Goal: Information Seeking & Learning: Stay updated

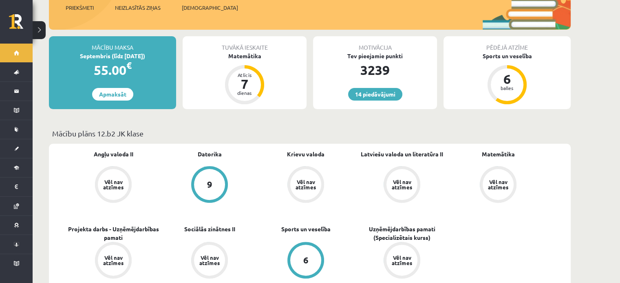
scroll to position [82, 0]
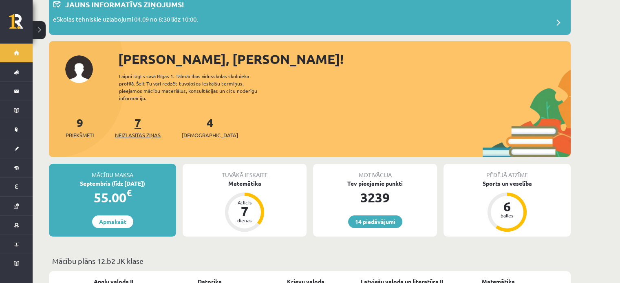
click at [146, 131] on span "Neizlasītās ziņas" at bounding box center [138, 135] width 46 height 8
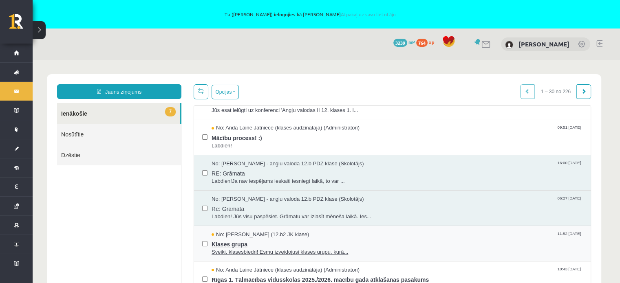
scroll to position [122, 0]
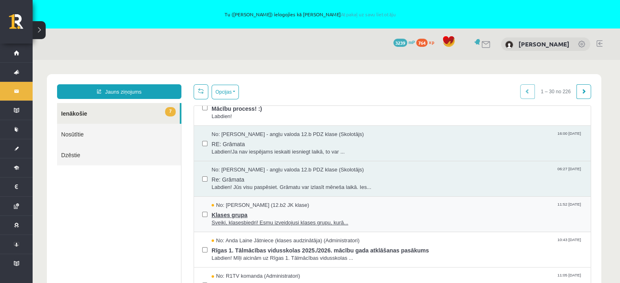
click at [389, 219] on span "Sveiki, klasesbiedri! Esmu izveidojusi klases grupu, kurā..." at bounding box center [397, 223] width 371 height 8
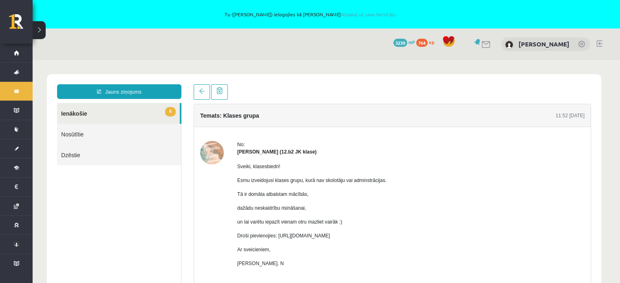
scroll to position [0, 0]
click at [387, 217] on div "Sveiki, klasesbiedri! Esmu izveidojusi klases grupu, kurā nav skolotāju vai adm…" at bounding box center [311, 219] width 149 height 126
click at [139, 111] on link "6 Ienākošie" at bounding box center [118, 113] width 123 height 21
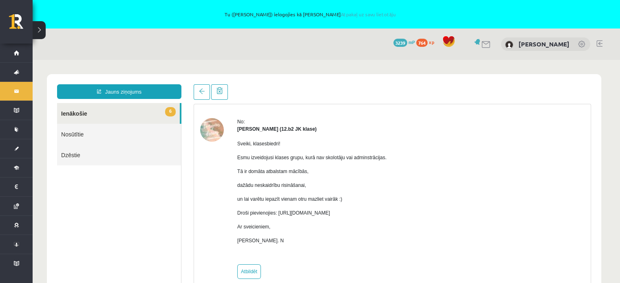
scroll to position [29, 0]
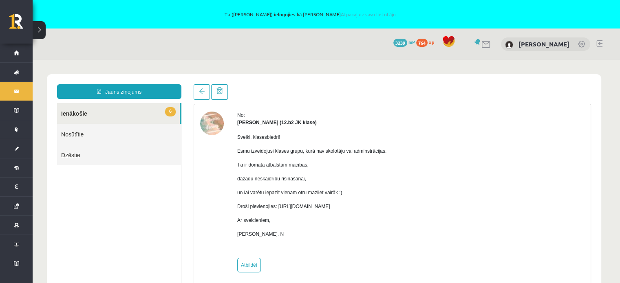
click at [119, 109] on link "6 Ienākošie" at bounding box center [118, 113] width 123 height 21
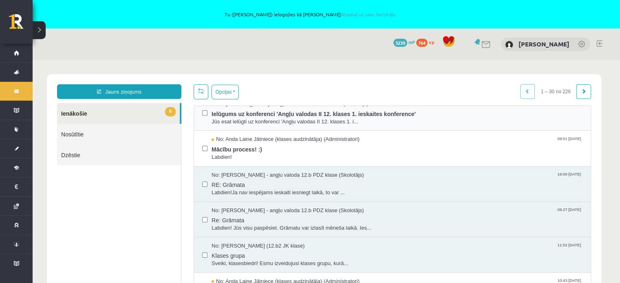
scroll to position [204, 0]
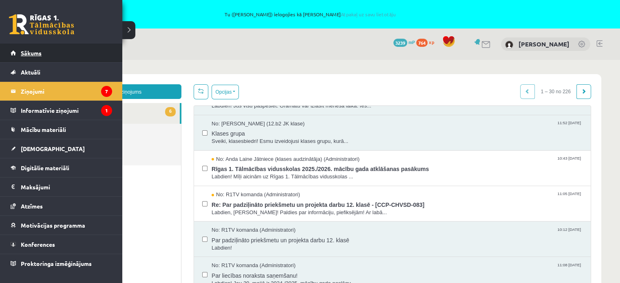
click at [25, 52] on span "Sākums" at bounding box center [31, 52] width 21 height 7
